Goal: Navigation & Orientation: Find specific page/section

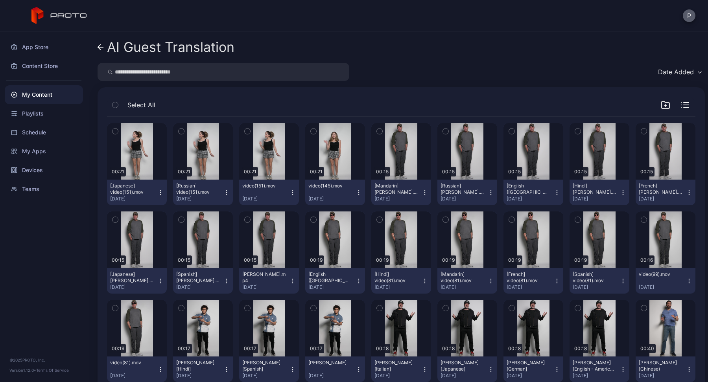
click at [686, 14] on button "P" at bounding box center [688, 15] width 13 height 13
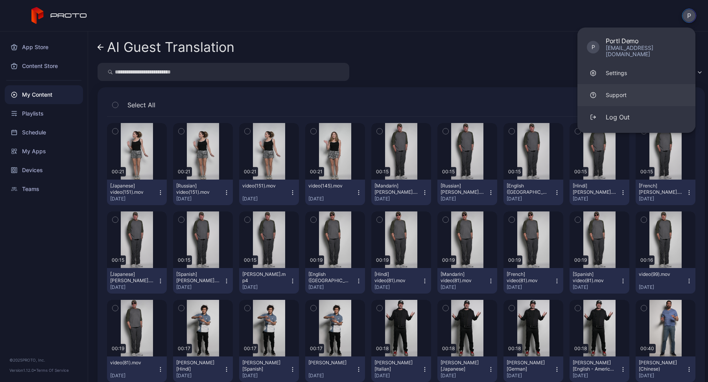
click at [612, 91] on div "Support" at bounding box center [615, 95] width 21 height 8
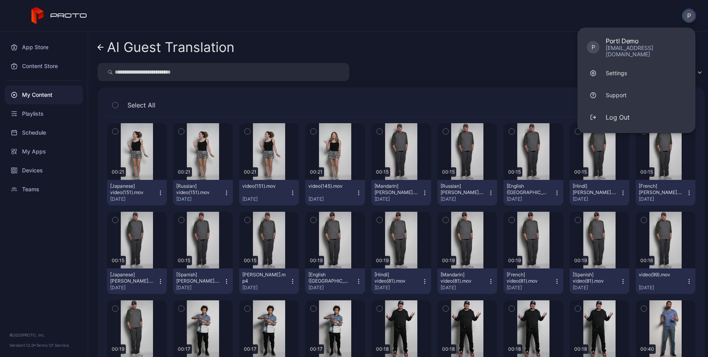
click at [37, 96] on div "My Content" at bounding box center [44, 94] width 78 height 19
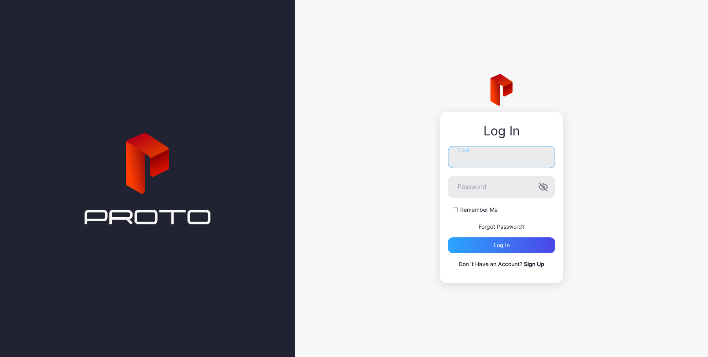
type input "**********"
click at [50, 68] on div at bounding box center [147, 178] width 295 height 357
click at [520, 244] on div "Log in" at bounding box center [501, 245] width 107 height 16
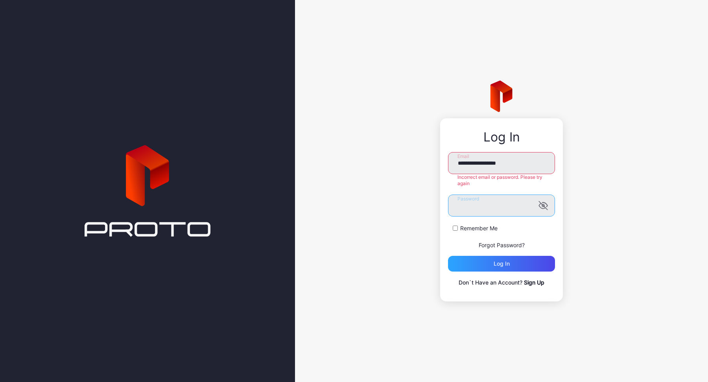
click at [366, 191] on div "**********" at bounding box center [501, 191] width 413 height 382
click at [448, 256] on button "Log in" at bounding box center [501, 264] width 107 height 16
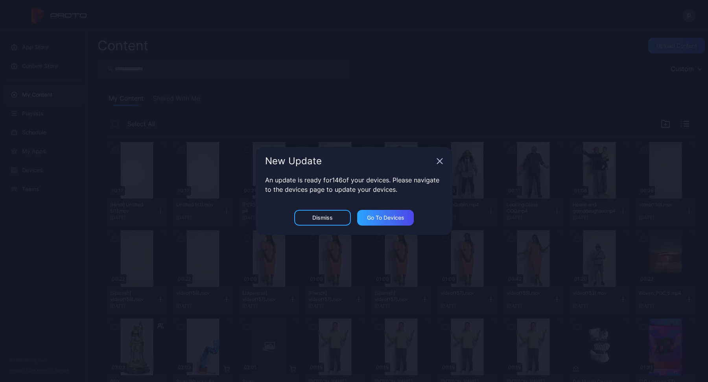
click at [438, 160] on icon "button" at bounding box center [439, 161] width 5 height 5
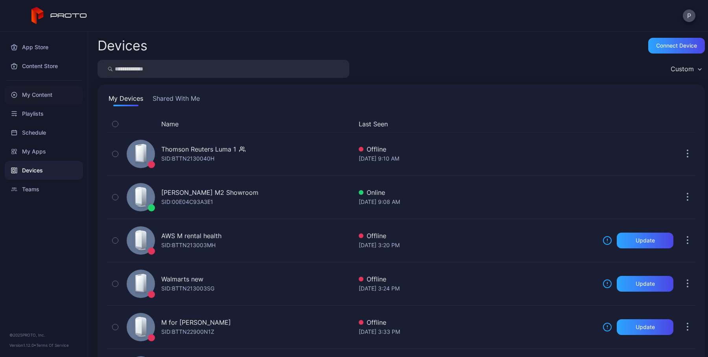
click at [53, 95] on div "My Content" at bounding box center [44, 94] width 78 height 19
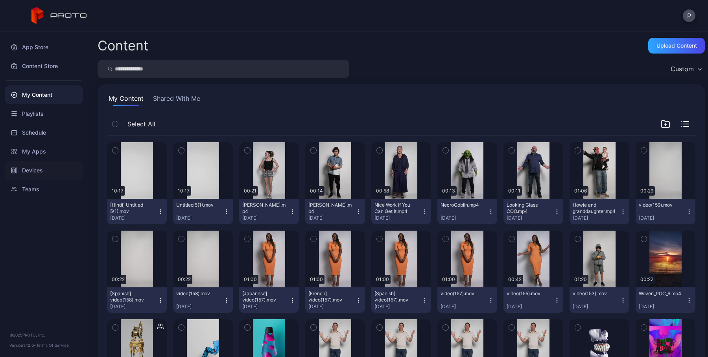
click at [38, 171] on div "Devices" at bounding box center [44, 170] width 78 height 19
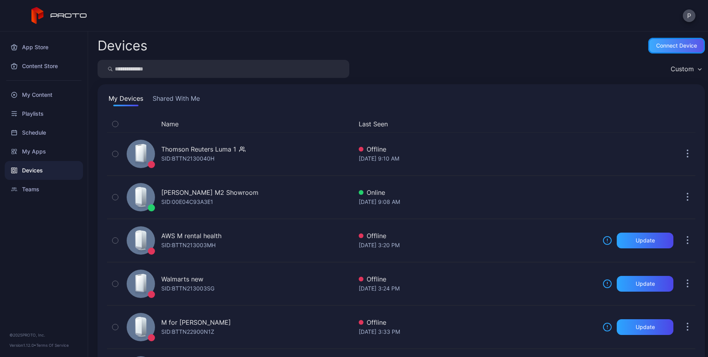
click at [670, 45] on div "Connect device" at bounding box center [676, 45] width 41 height 6
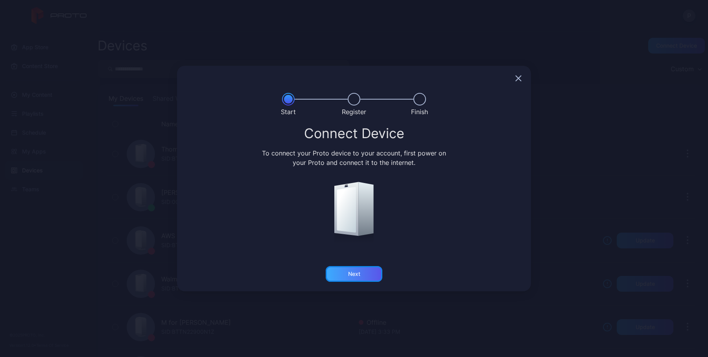
click at [355, 272] on div "Next" at bounding box center [354, 273] width 12 height 6
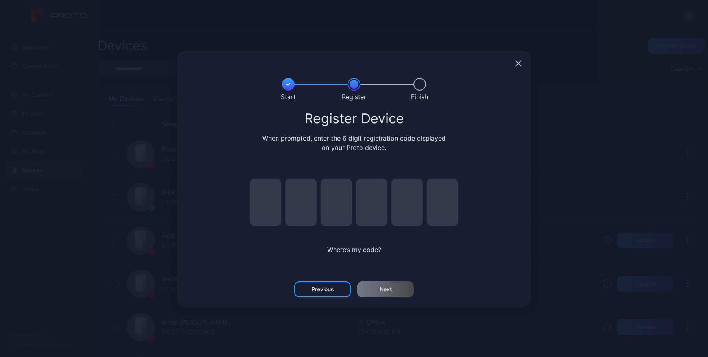
click at [517, 65] on icon "button" at bounding box center [518, 63] width 6 height 6
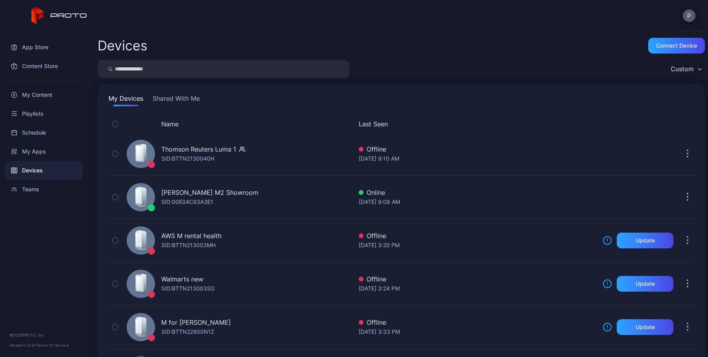
click at [690, 14] on button "P" at bounding box center [688, 15] width 13 height 13
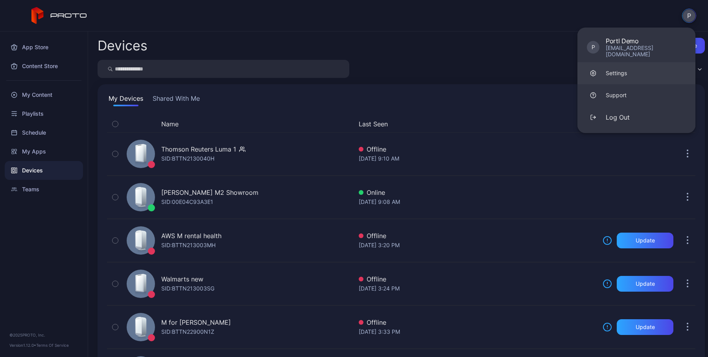
click at [607, 69] on div "Settings" at bounding box center [615, 73] width 21 height 8
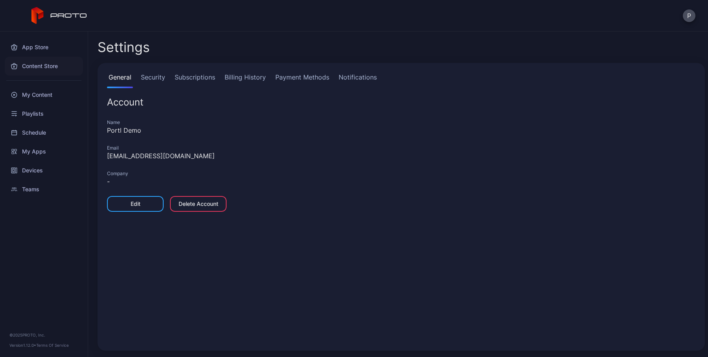
click at [41, 67] on div "Content Store" at bounding box center [44, 66] width 78 height 19
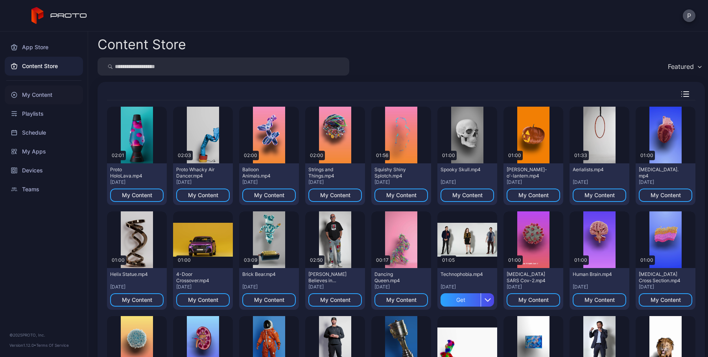
click at [35, 93] on div "My Content" at bounding box center [44, 94] width 78 height 19
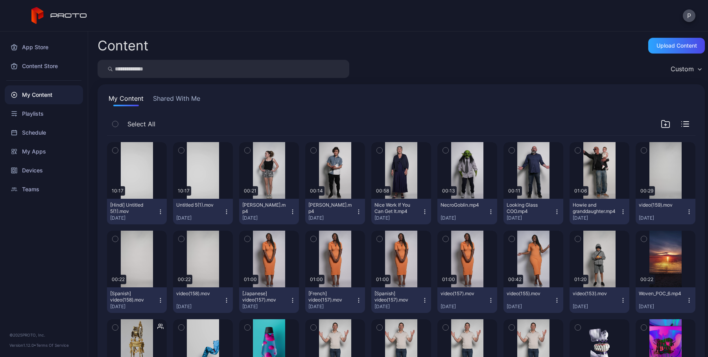
click at [355, 210] on icon "button" at bounding box center [358, 211] width 6 height 6
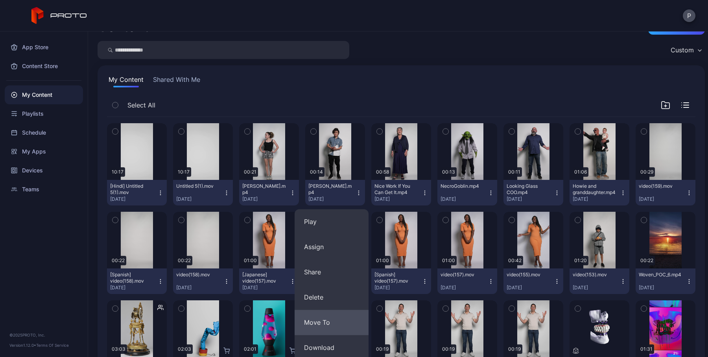
scroll to position [1, 0]
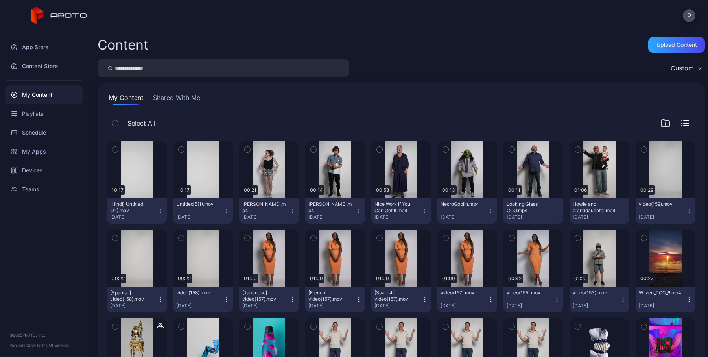
click at [355, 101] on div "My Content Shared With Me" at bounding box center [401, 99] width 588 height 13
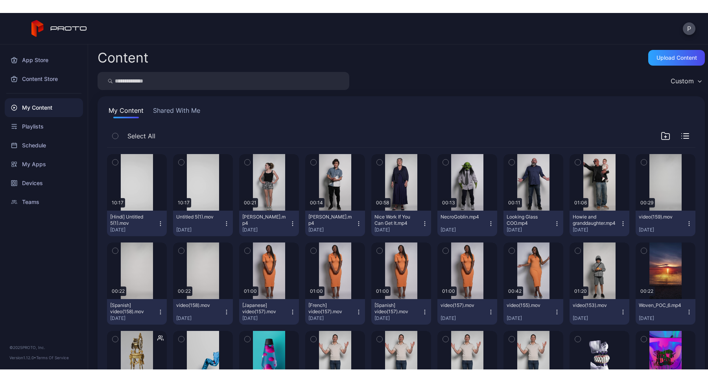
scroll to position [0, 0]
